Goal: Task Accomplishment & Management: Manage account settings

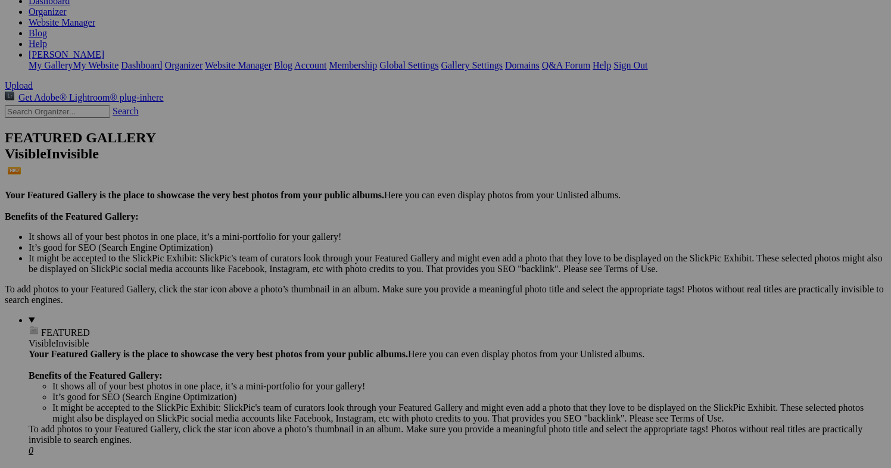
scroll to position [191, 0]
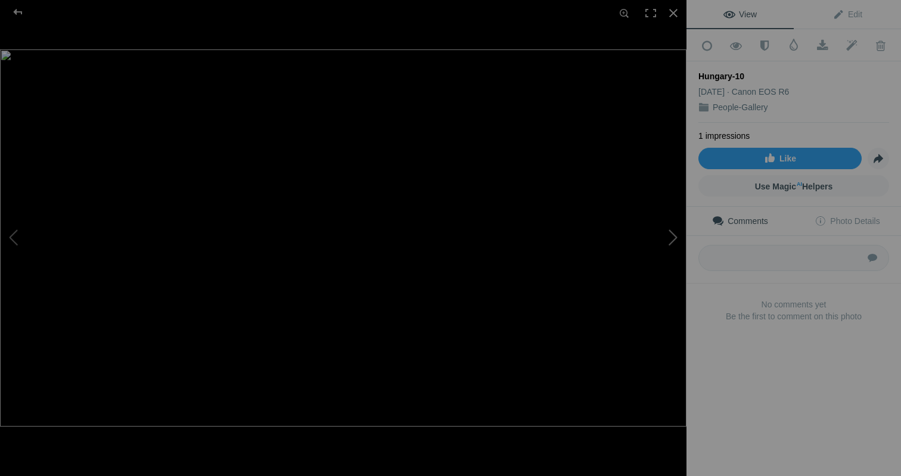
click at [671, 236] on button at bounding box center [641, 239] width 89 height 172
click at [22, 235] on button at bounding box center [44, 239] width 89 height 172
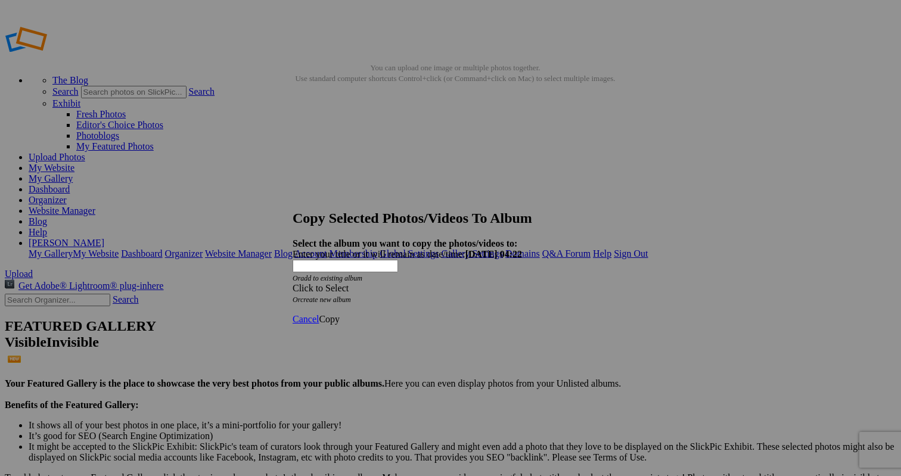
click at [432, 283] on div "Click to Select" at bounding box center [451, 288] width 316 height 11
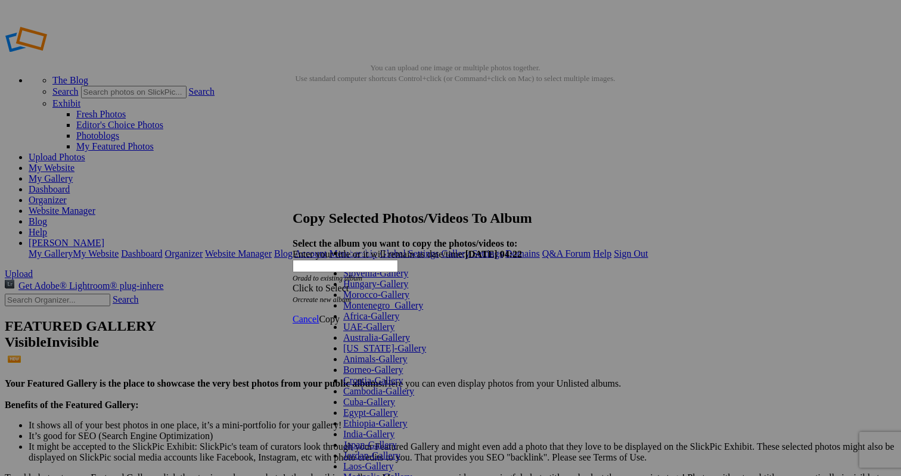
click at [380, 289] on link "Hungary-Gallery" at bounding box center [375, 284] width 65 height 10
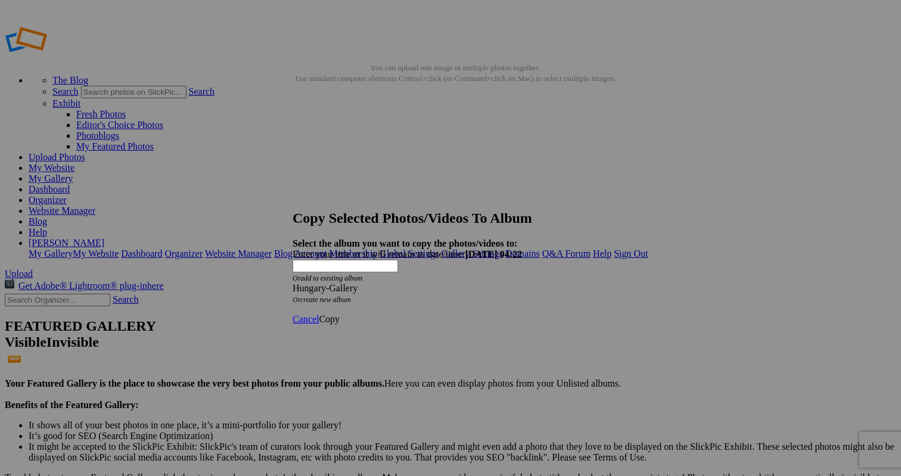
click at [340, 314] on span "Copy" at bounding box center [329, 319] width 21 height 10
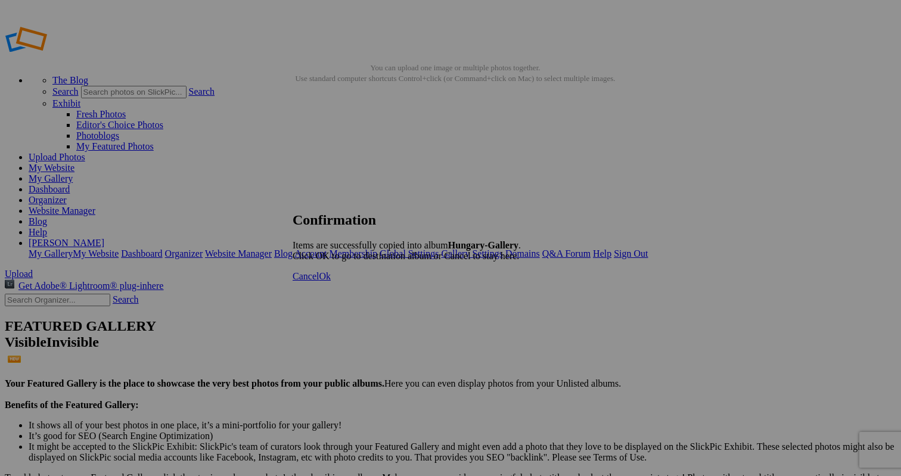
click at [331, 281] on span "Ok" at bounding box center [325, 276] width 12 height 10
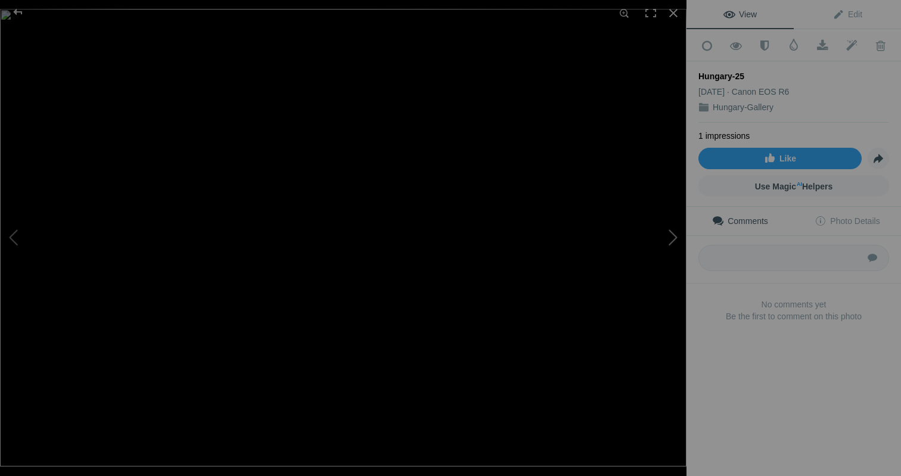
click at [673, 237] on button at bounding box center [641, 239] width 89 height 172
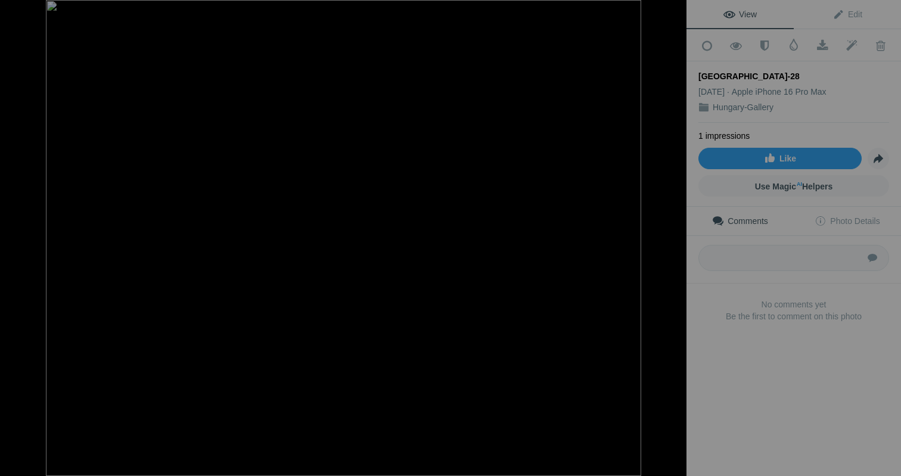
click at [673, 237] on button at bounding box center [641, 239] width 89 height 172
click at [671, 11] on div at bounding box center [673, 13] width 26 height 26
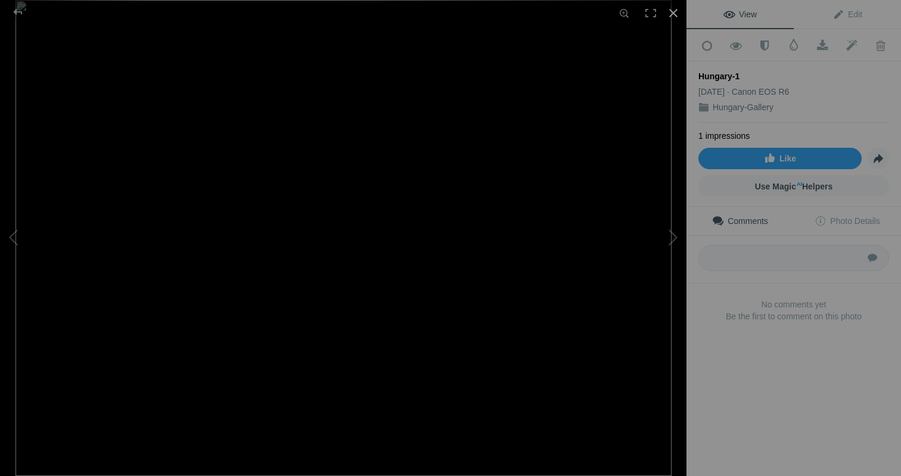
click at [672, 12] on div at bounding box center [673, 13] width 26 height 26
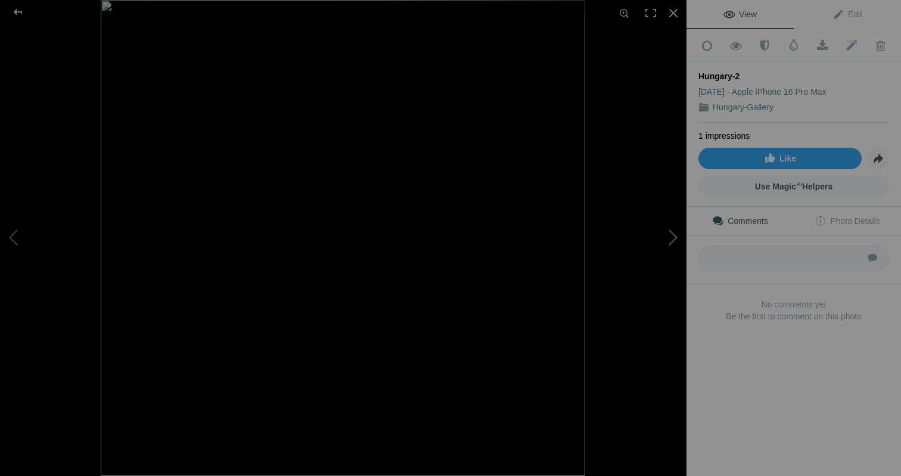
click at [665, 236] on button at bounding box center [641, 239] width 89 height 172
click at [677, 240] on button at bounding box center [641, 239] width 89 height 172
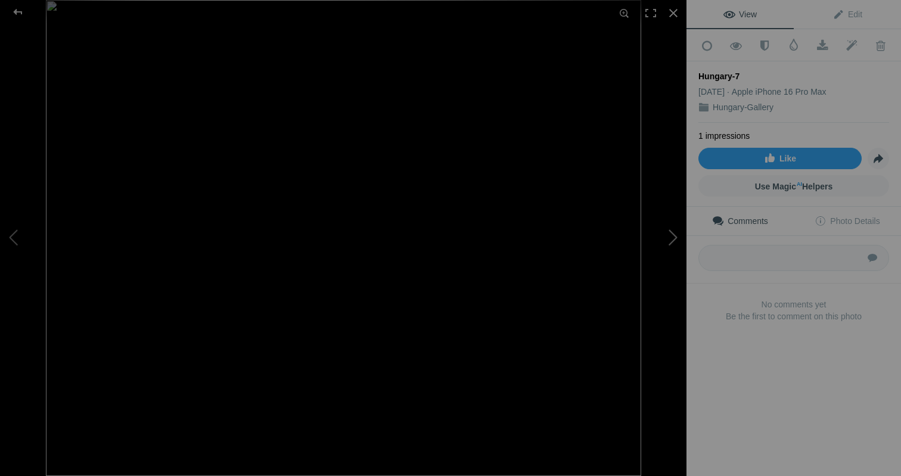
click at [677, 240] on button at bounding box center [641, 239] width 89 height 172
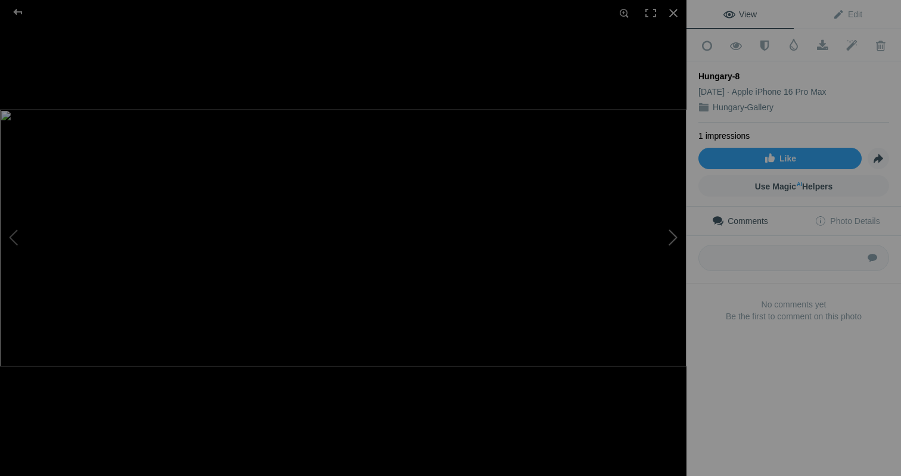
click at [677, 240] on button at bounding box center [641, 239] width 89 height 172
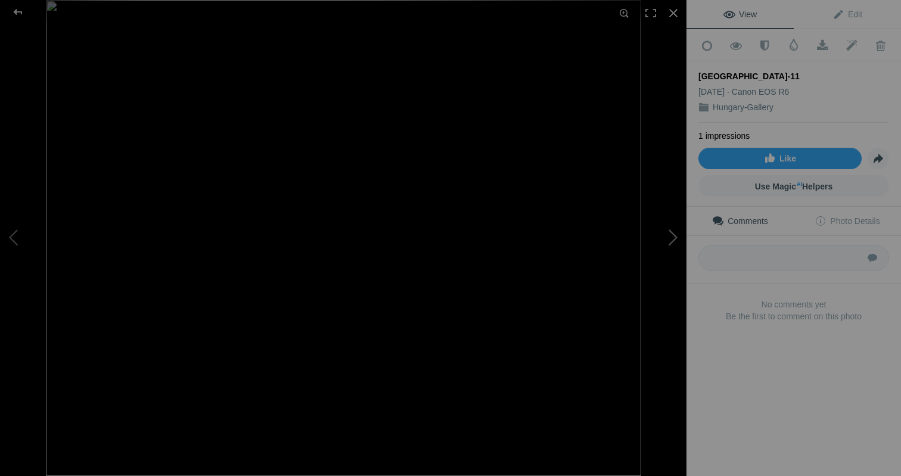
click at [677, 240] on button at bounding box center [641, 239] width 89 height 172
click at [673, 238] on button at bounding box center [641, 239] width 89 height 172
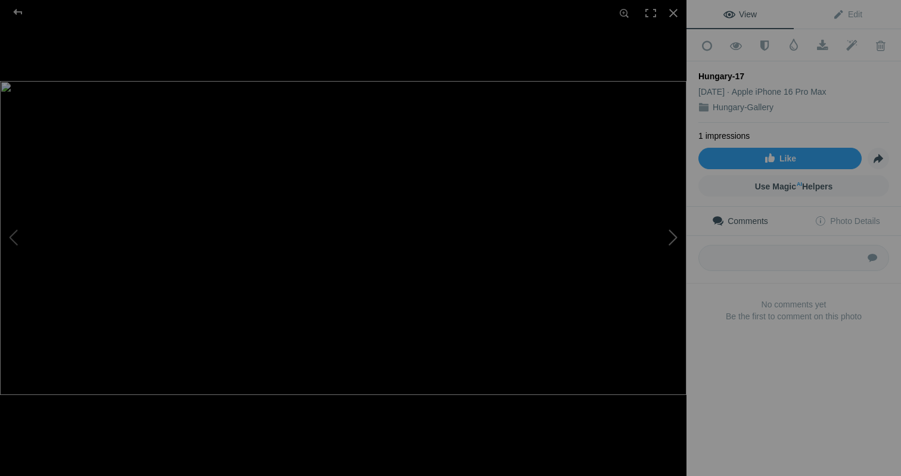
click at [673, 238] on button at bounding box center [641, 239] width 89 height 172
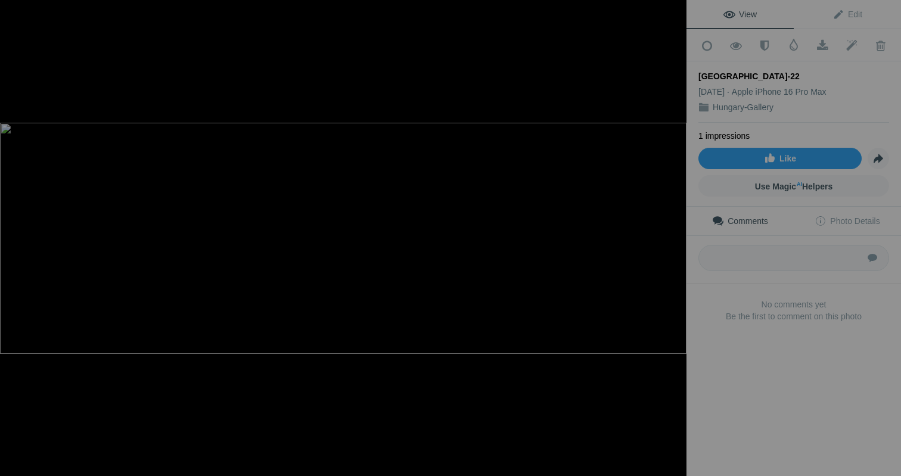
click at [673, 238] on button at bounding box center [641, 239] width 89 height 172
click at [674, 242] on button at bounding box center [641, 239] width 89 height 172
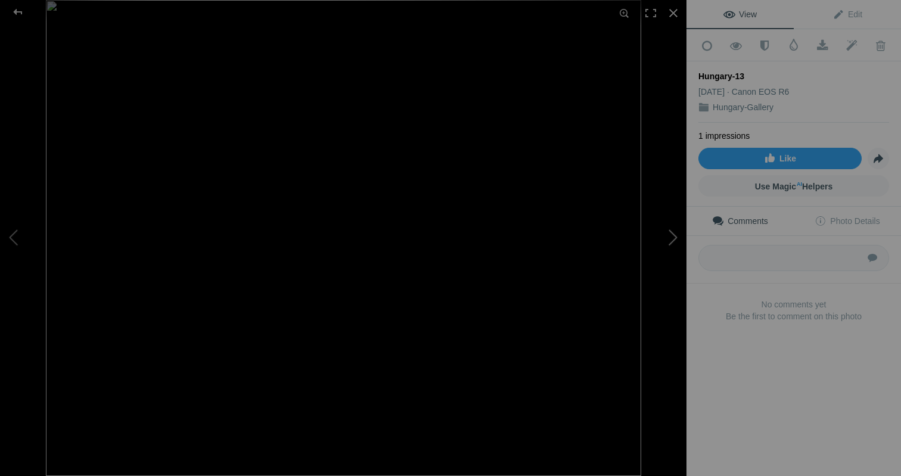
click at [674, 242] on button at bounding box center [641, 239] width 89 height 172
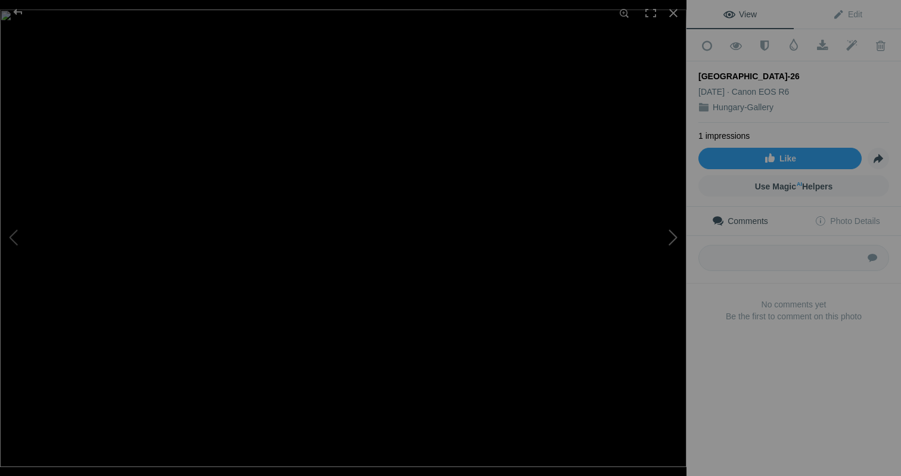
click at [669, 237] on button at bounding box center [641, 239] width 89 height 172
click at [673, 11] on div at bounding box center [673, 13] width 26 height 26
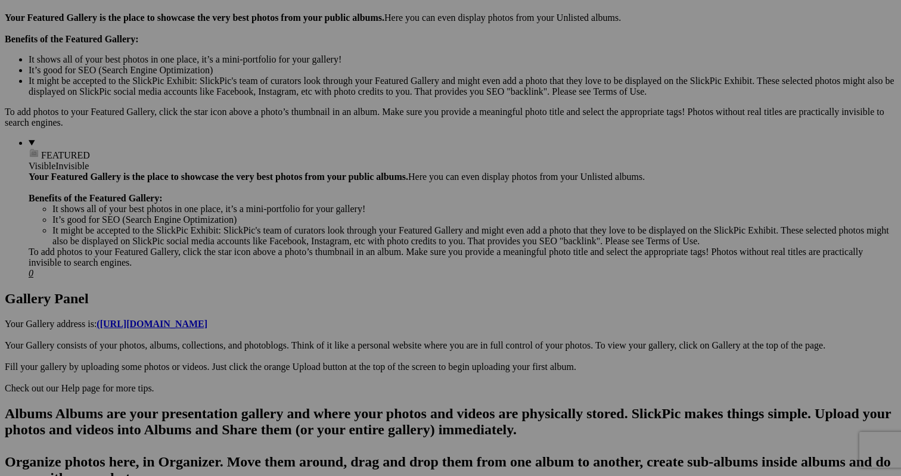
scroll to position [362, 0]
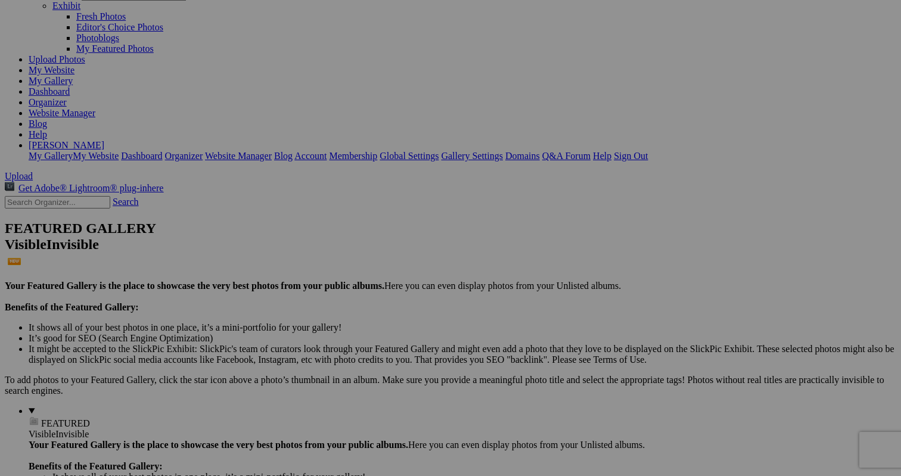
scroll to position [82, 0]
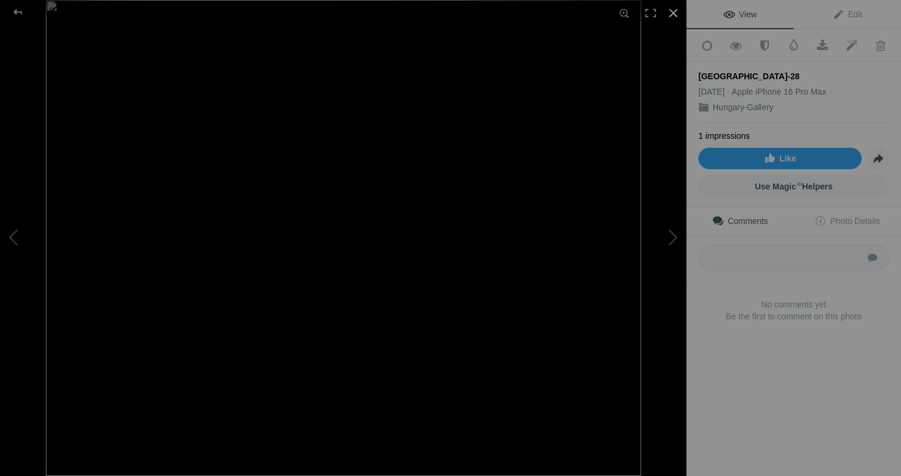
click at [675, 10] on div at bounding box center [673, 13] width 26 height 26
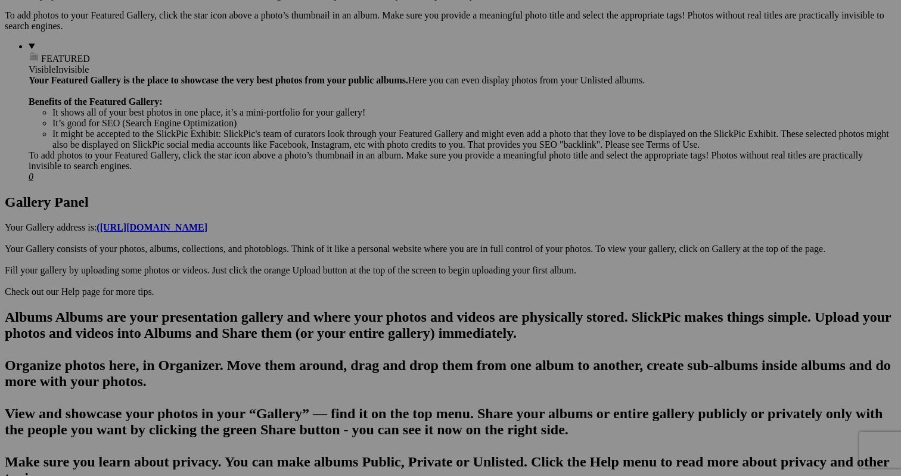
scroll to position [462, 0]
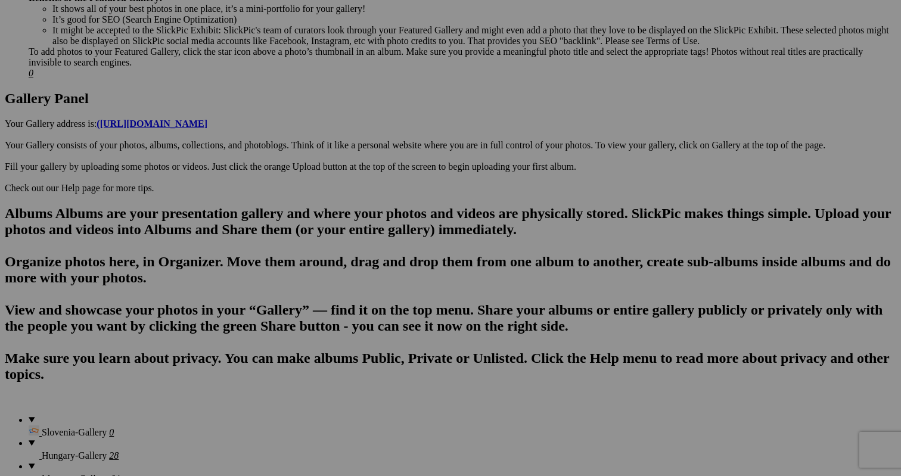
scroll to position [547, 0]
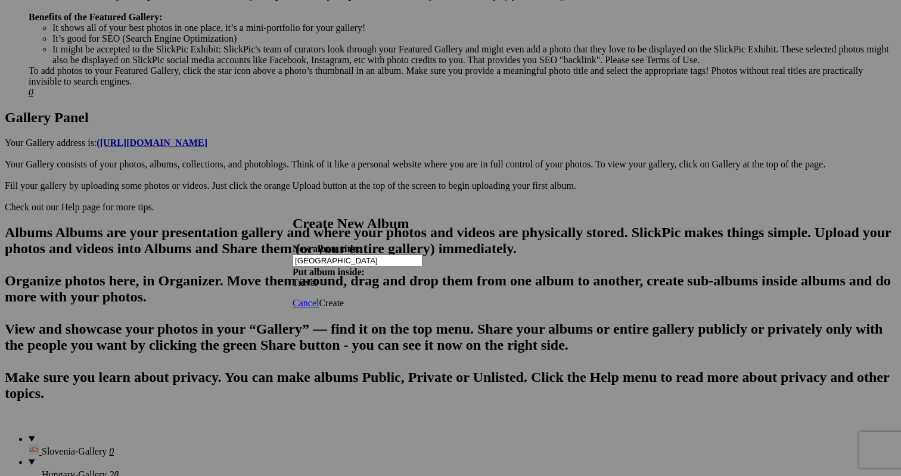
type input "[GEOGRAPHIC_DATA]"
click at [344, 298] on span "Create" at bounding box center [331, 303] width 25 height 10
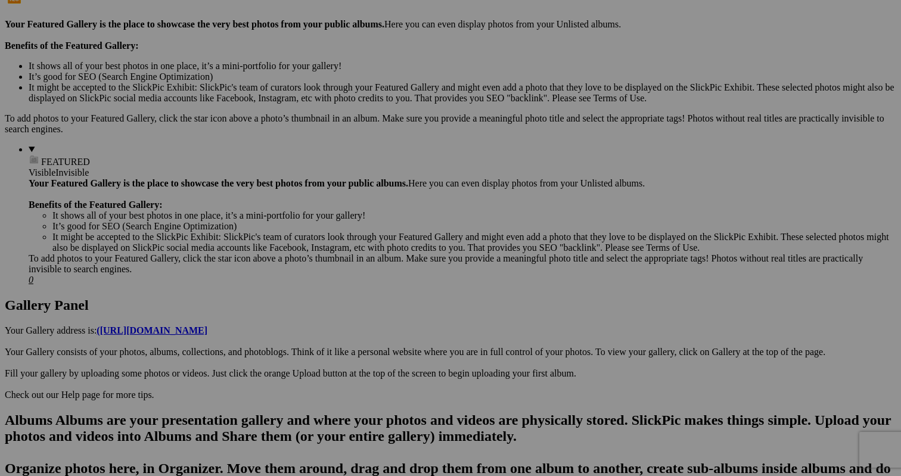
scroll to position [353, 0]
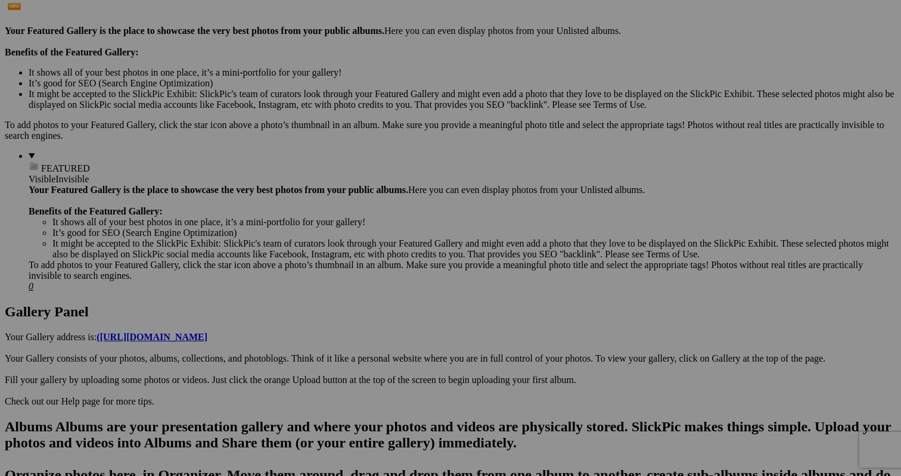
click at [353, 300] on span "Close" at bounding box center [341, 305] width 21 height 10
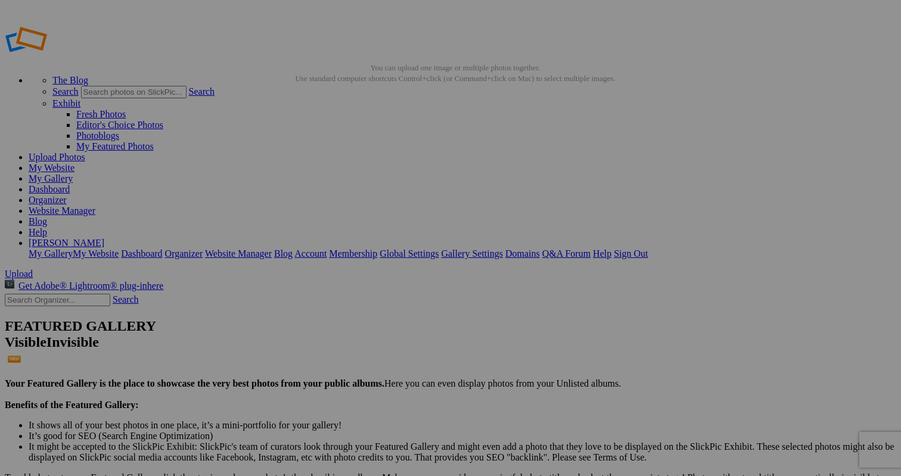
scroll to position [12, 0]
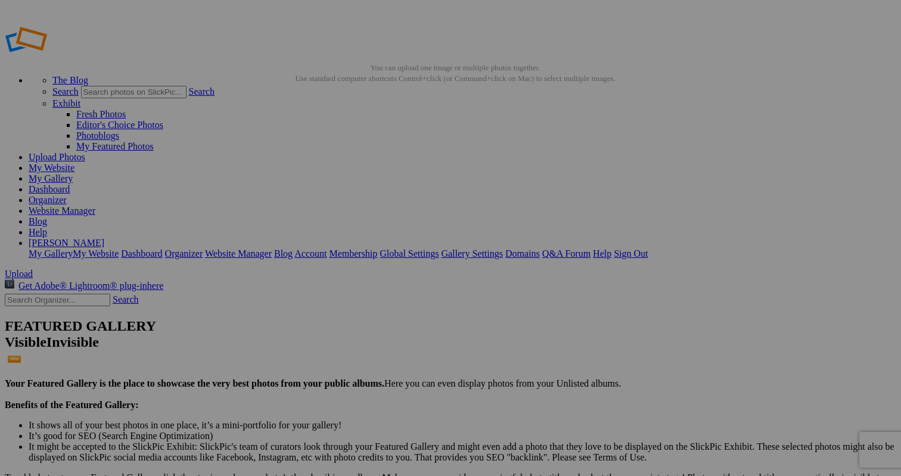
scroll to position [0, 0]
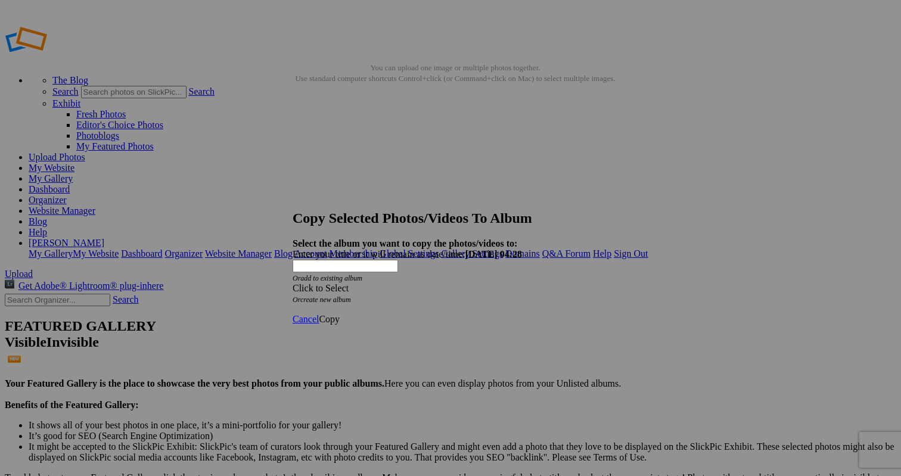
click at [445, 283] on div "Click to Select" at bounding box center [451, 288] width 316 height 11
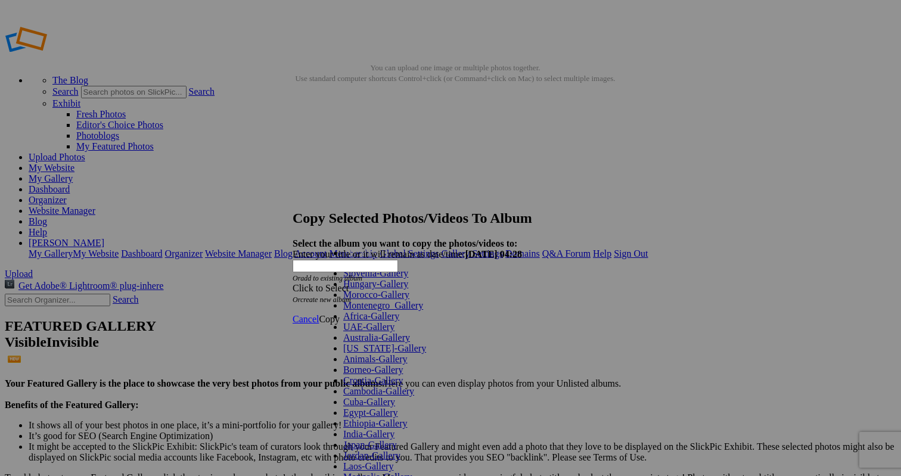
scroll to position [307, 0]
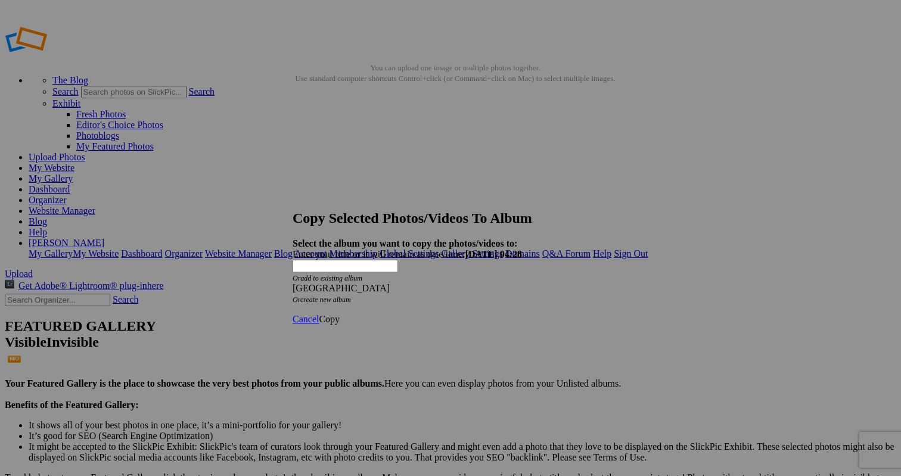
click at [340, 314] on span "Copy" at bounding box center [329, 319] width 21 height 10
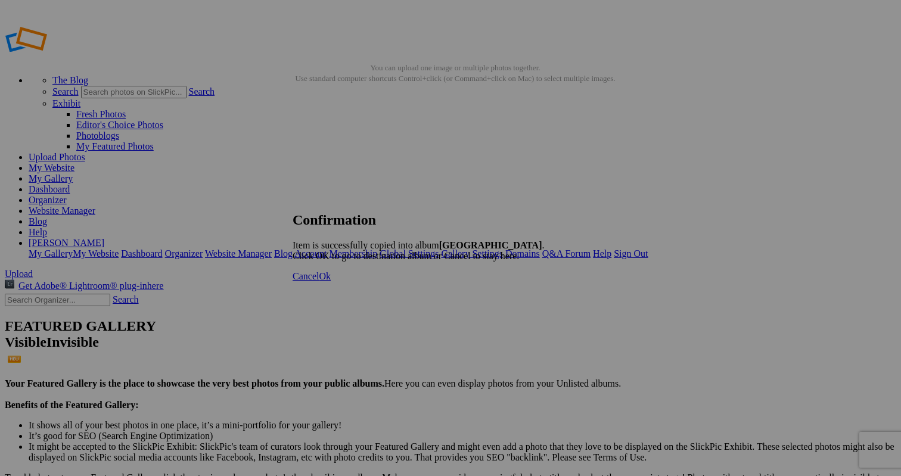
click at [319, 281] on span "Cancel" at bounding box center [306, 276] width 26 height 10
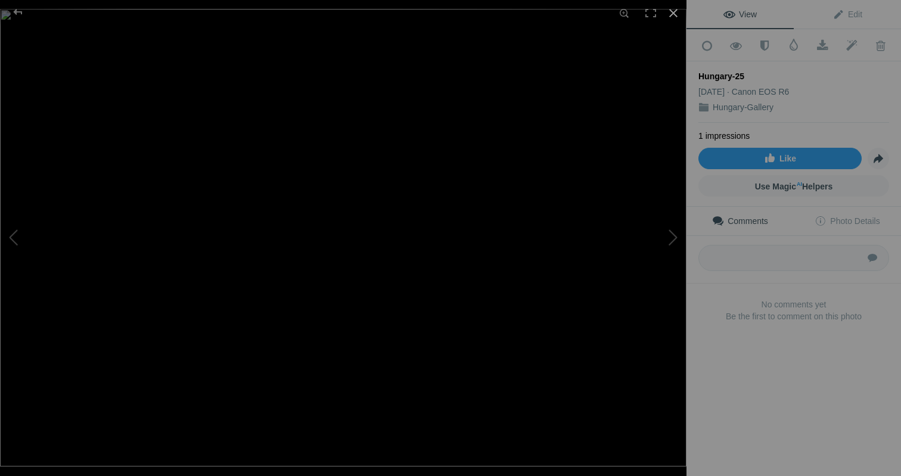
click at [678, 11] on div at bounding box center [673, 13] width 26 height 26
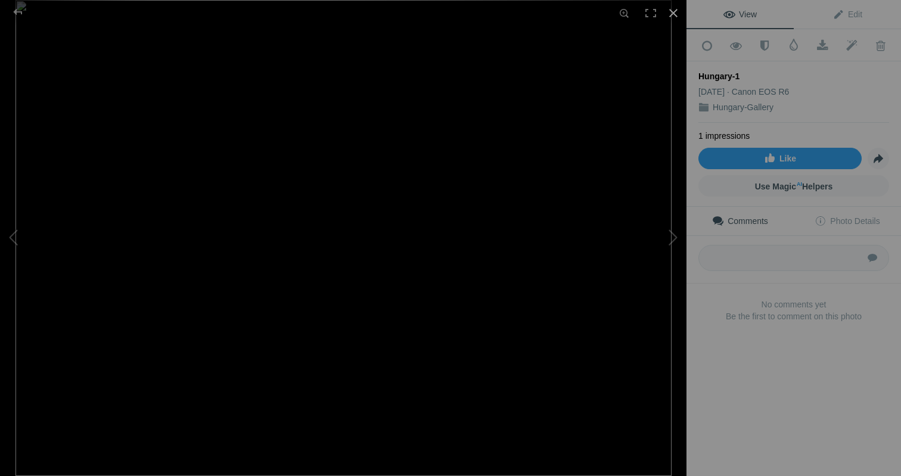
click at [676, 12] on div at bounding box center [673, 13] width 26 height 26
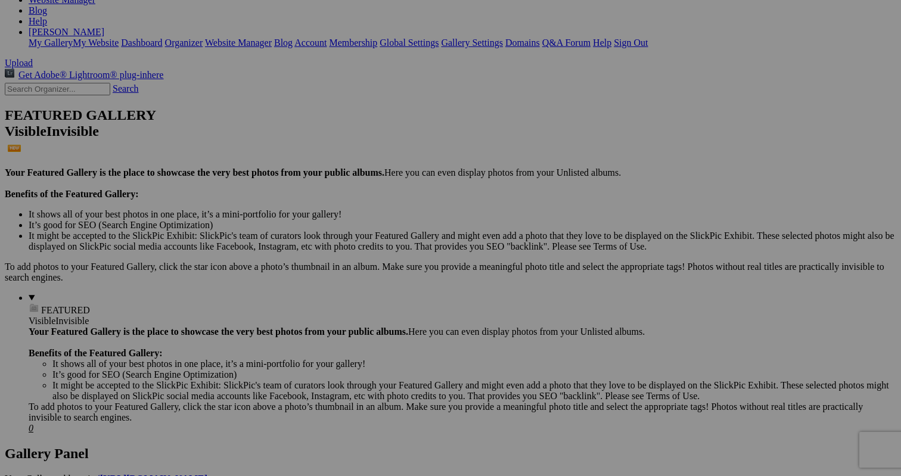
scroll to position [213, 0]
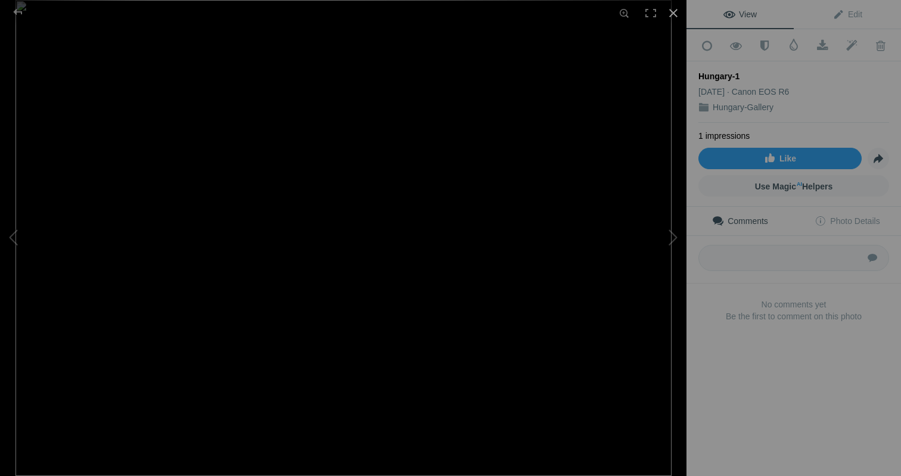
click at [672, 15] on div at bounding box center [673, 13] width 26 height 26
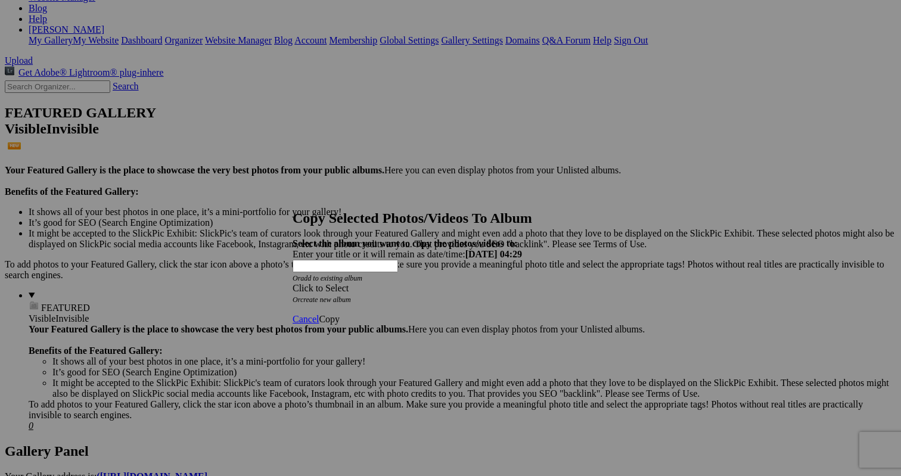
click at [452, 283] on div "Click to Select" at bounding box center [451, 288] width 316 height 11
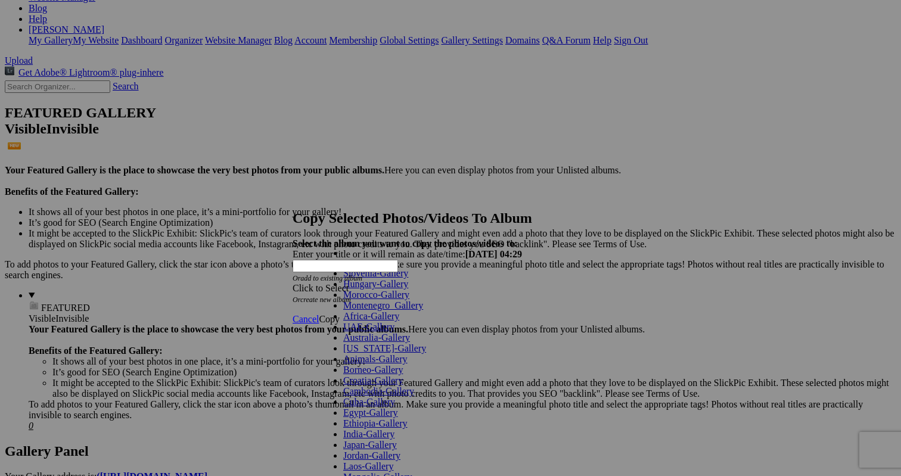
scroll to position [307, 0]
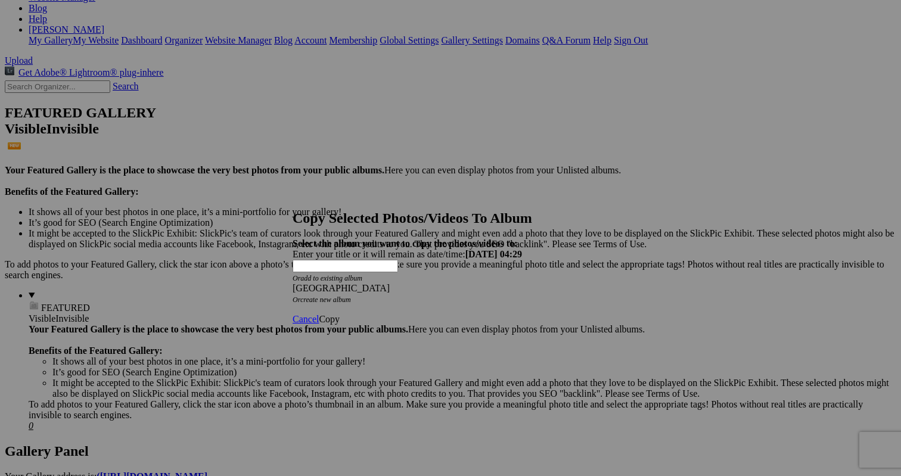
click at [340, 314] on span "Copy" at bounding box center [329, 319] width 21 height 10
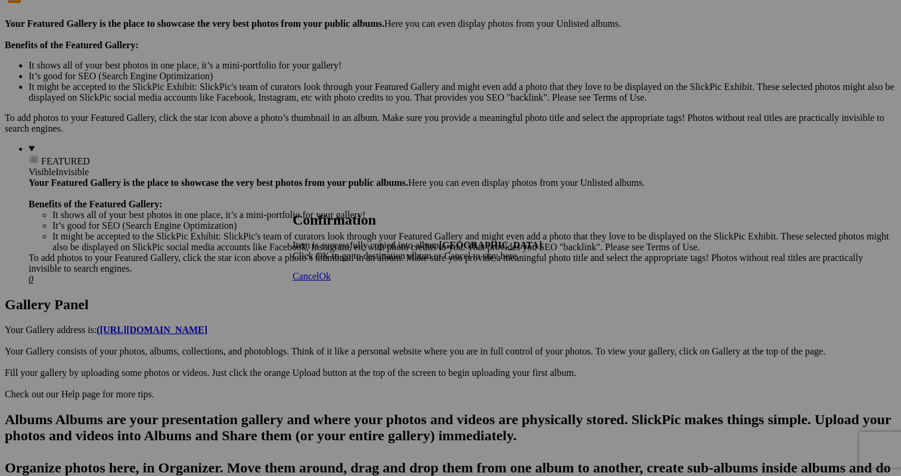
scroll to position [441, 0]
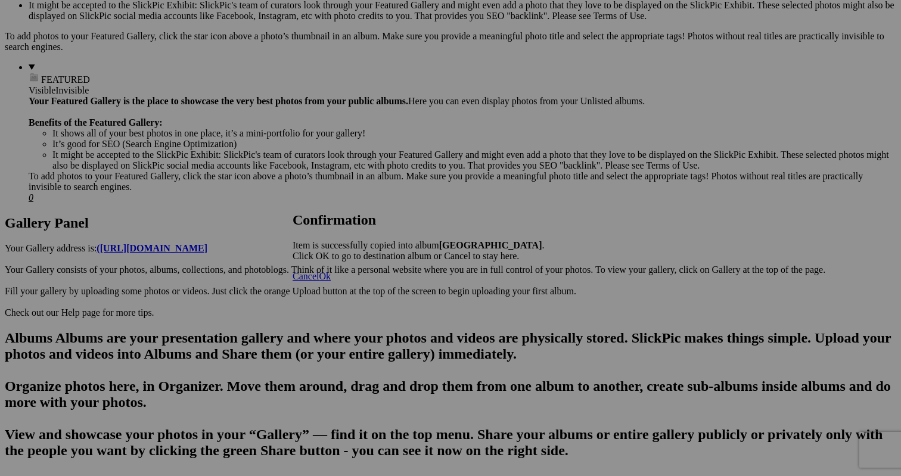
click at [319, 281] on span "Cancel" at bounding box center [306, 276] width 26 height 10
